Goal: Communication & Community: Answer question/provide support

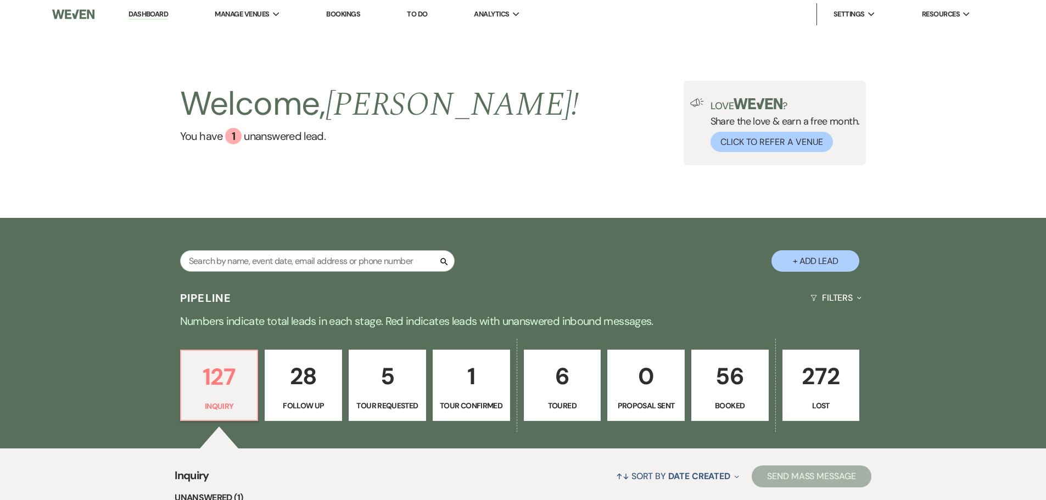
scroll to position [274, 0]
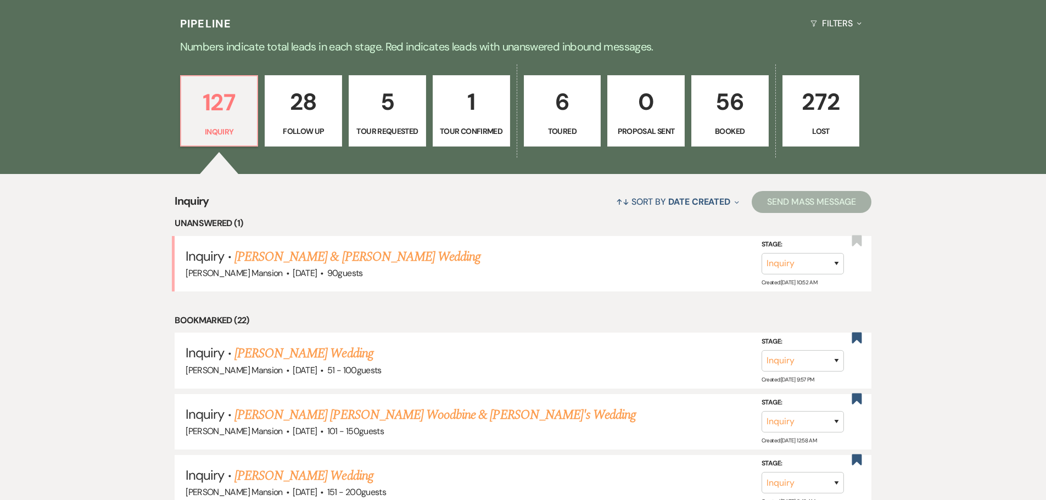
click at [289, 255] on link "[PERSON_NAME] & [PERSON_NAME] Wedding" at bounding box center [357, 257] width 246 height 20
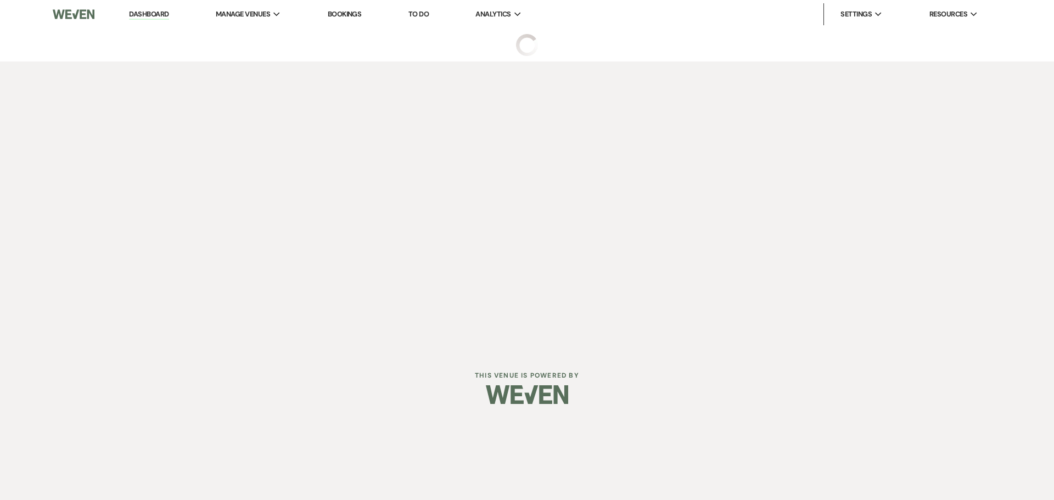
select select "5"
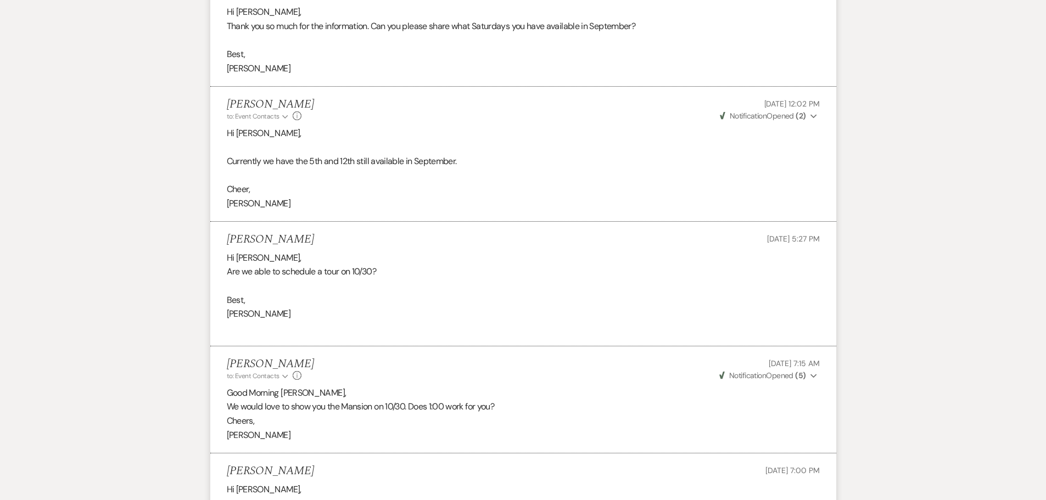
scroll to position [1446, 0]
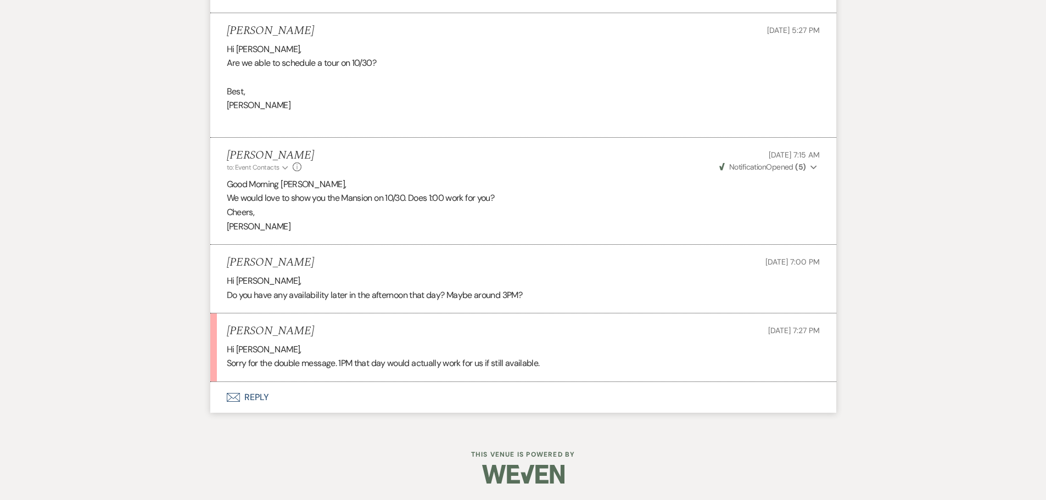
click at [234, 402] on use "button" at bounding box center [232, 397] width 13 height 9
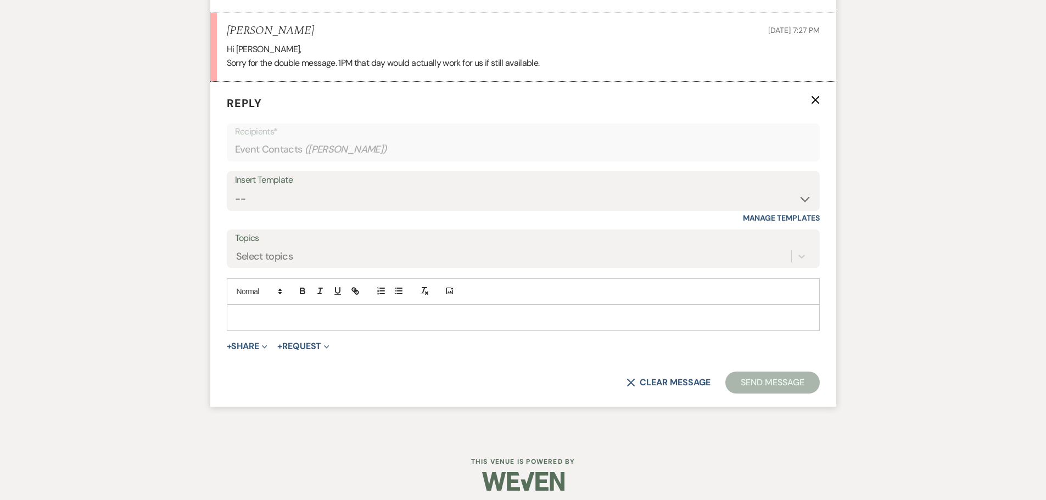
scroll to position [1754, 0]
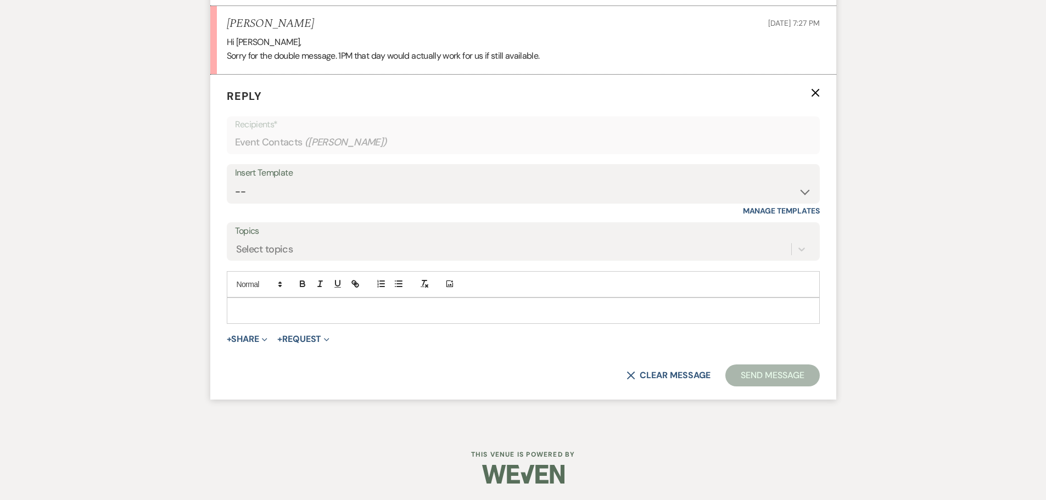
click at [328, 305] on p at bounding box center [522, 311] width 575 height 12
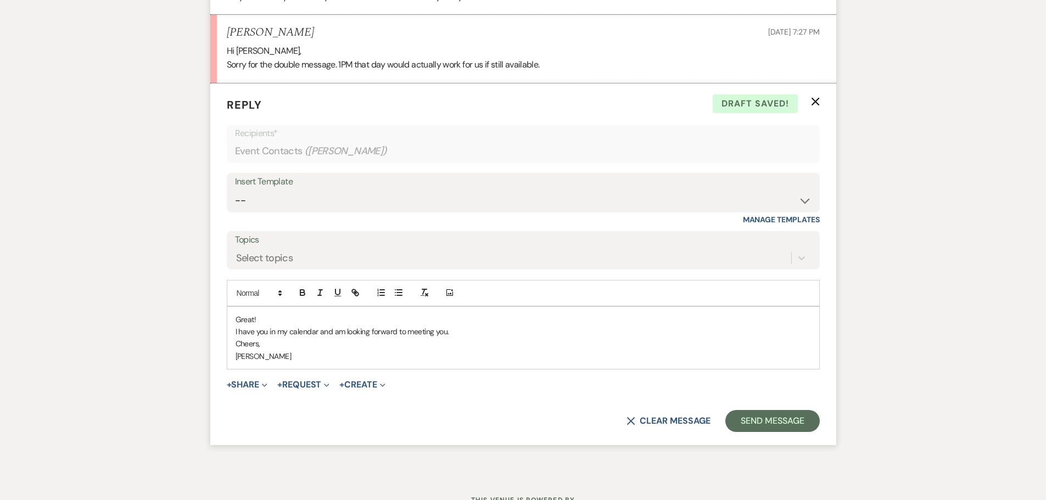
scroll to position [1791, 0]
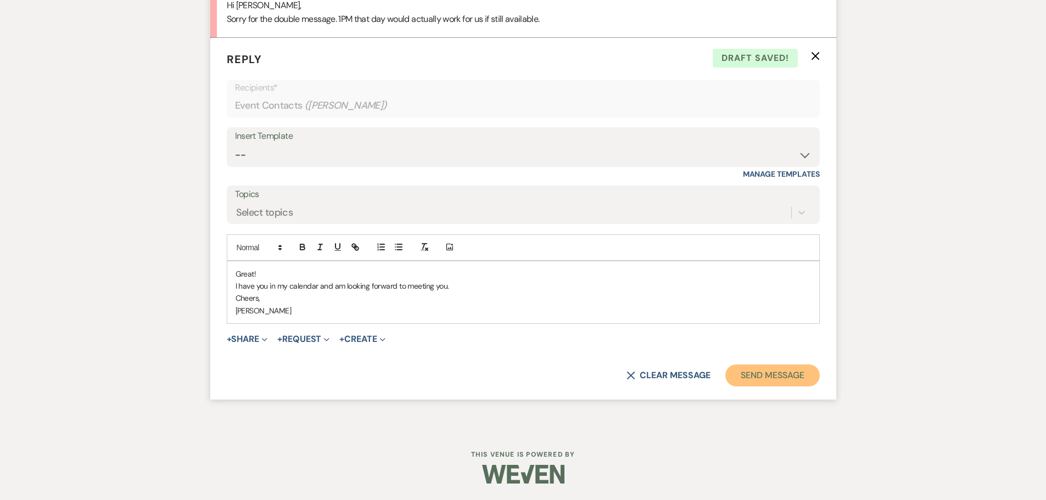
click at [762, 380] on button "Send Message" at bounding box center [772, 375] width 94 height 22
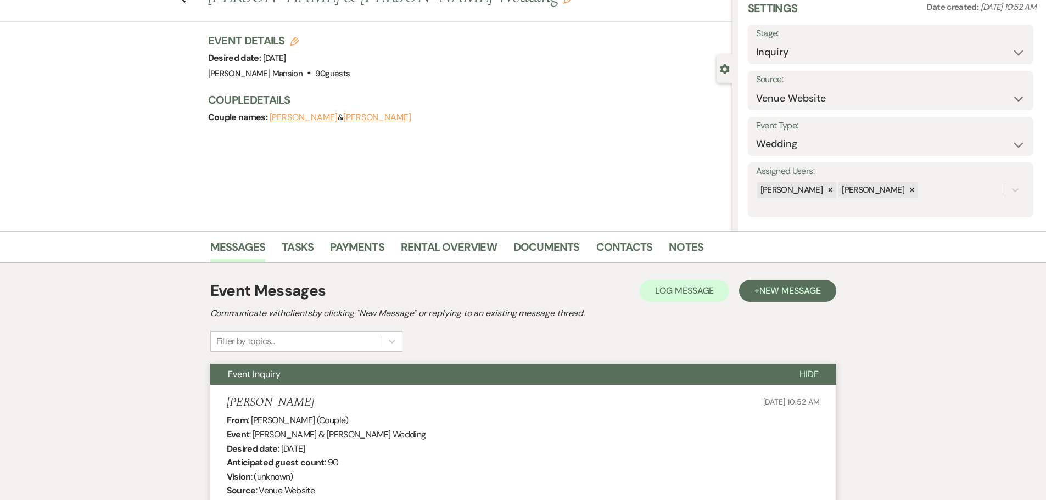
scroll to position [0, 0]
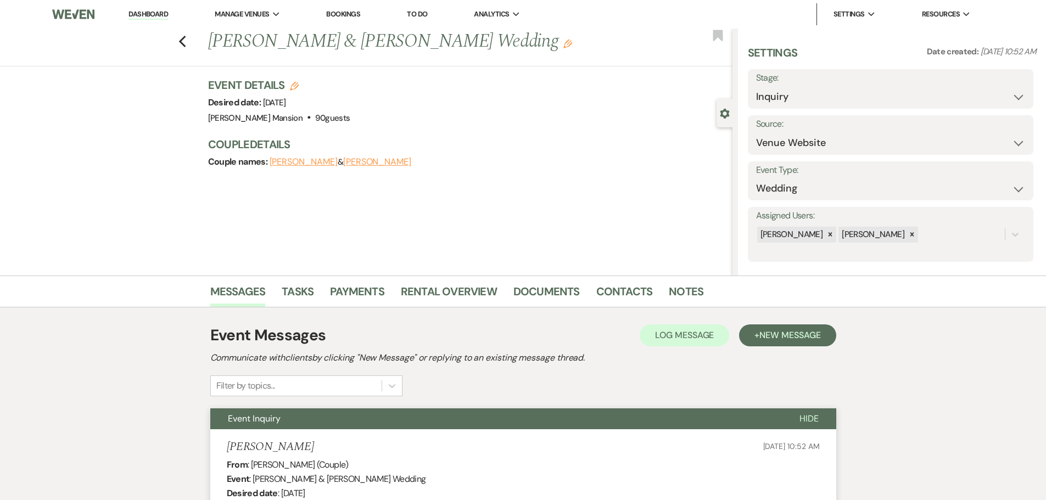
click at [144, 9] on li "Dashboard" at bounding box center [148, 14] width 51 height 22
click at [184, 43] on use "button" at bounding box center [181, 42] width 7 height 12
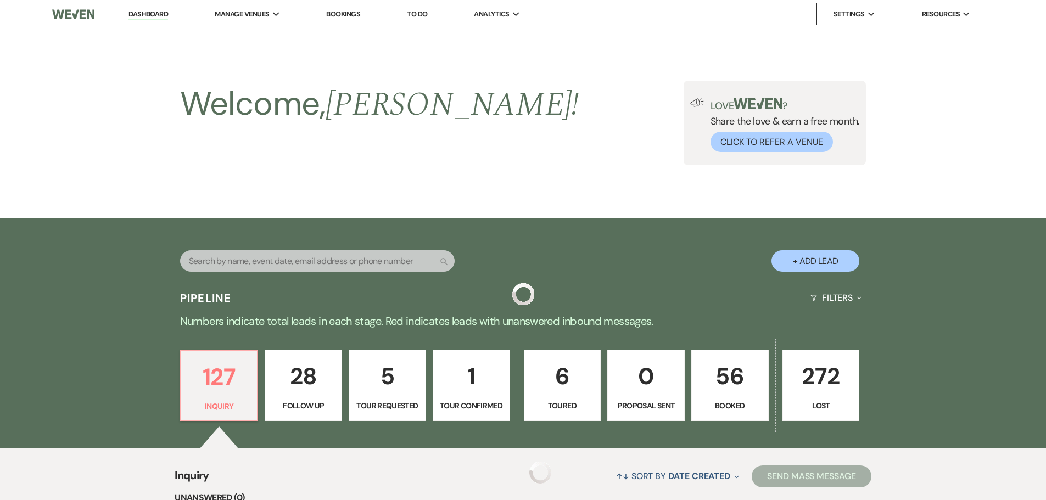
scroll to position [274, 0]
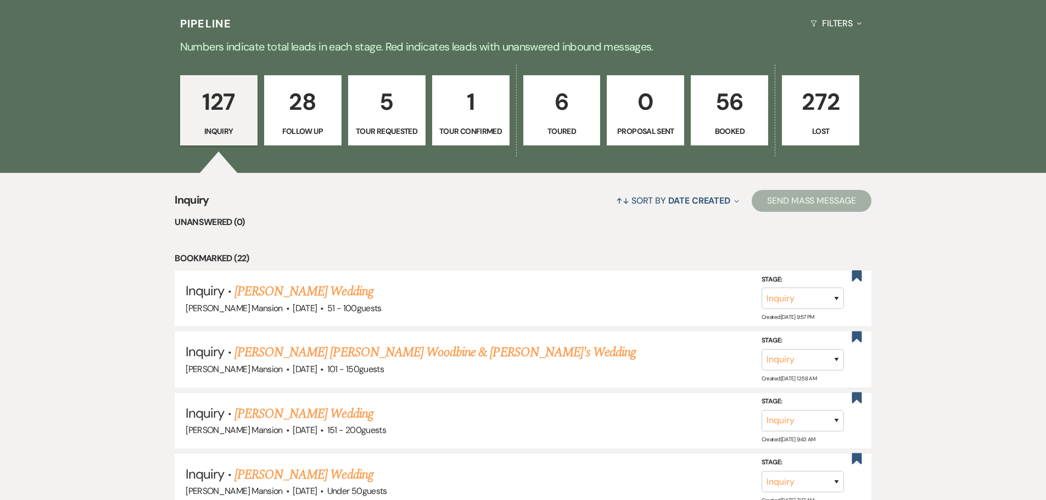
click at [731, 110] on p "56" at bounding box center [729, 101] width 63 height 37
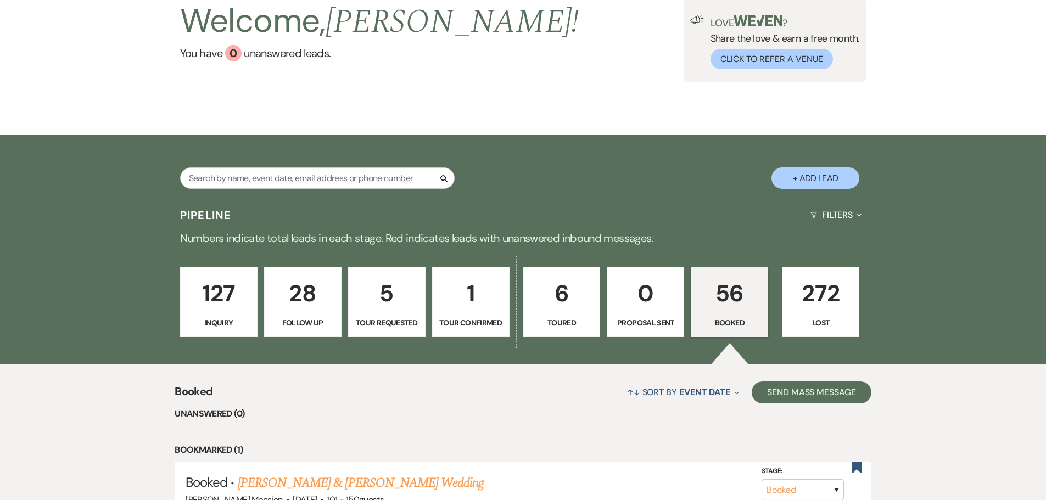
scroll to position [274, 0]
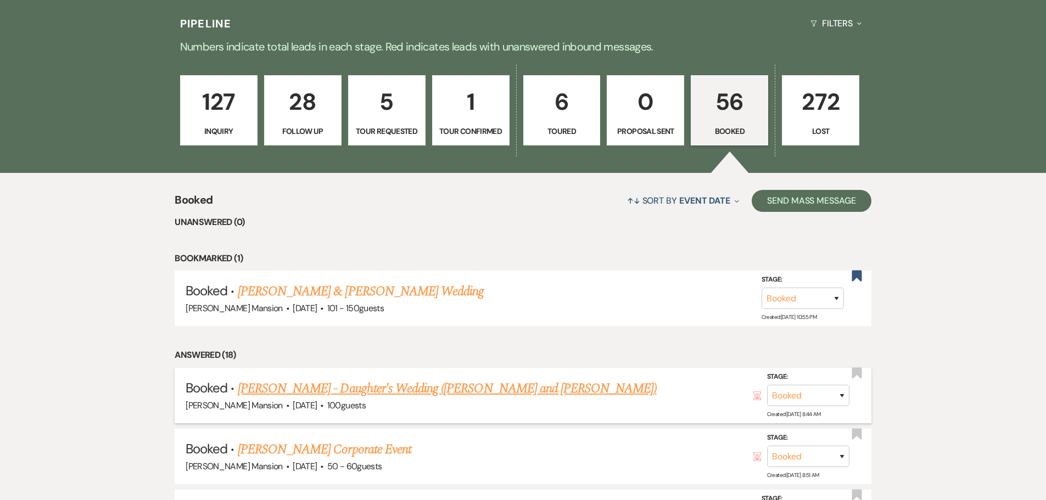
click at [390, 390] on link "[PERSON_NAME] - Daughter's Wedding ([PERSON_NAME] and [PERSON_NAME])" at bounding box center [447, 389] width 419 height 20
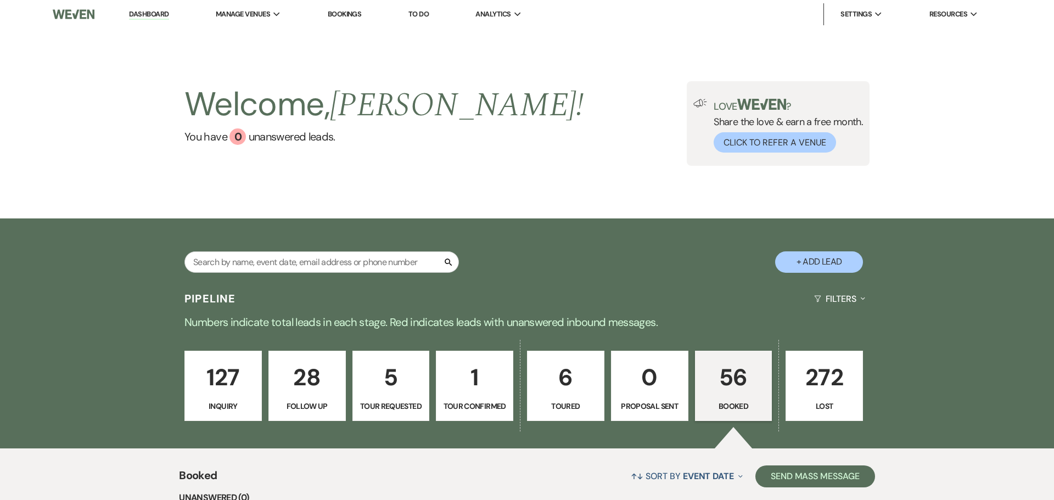
select select "5"
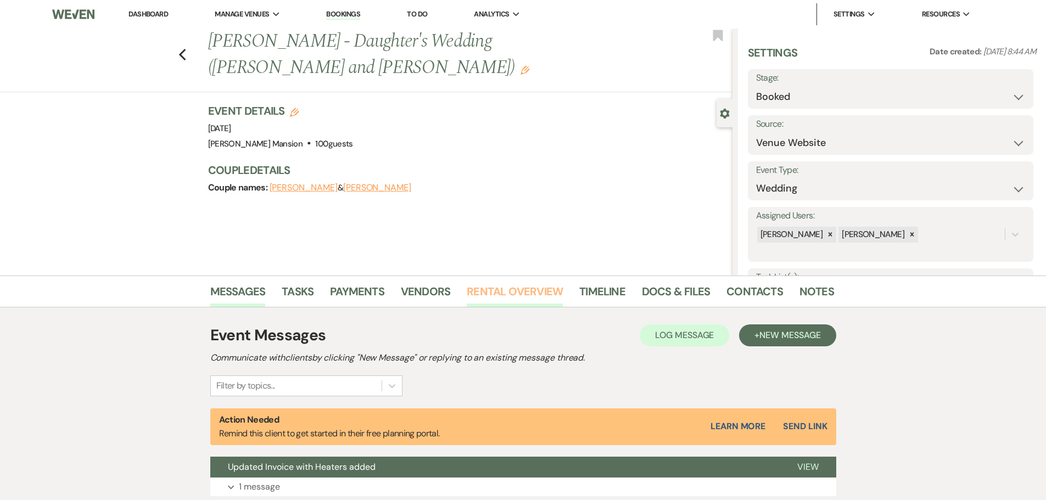
click at [510, 290] on link "Rental Overview" at bounding box center [515, 295] width 96 height 24
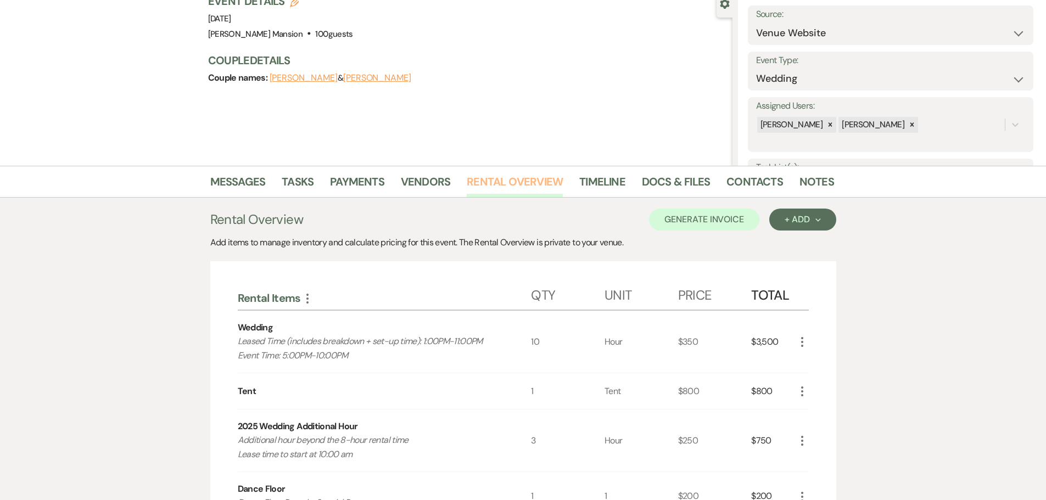
scroll to position [165, 0]
